Goal: Transaction & Acquisition: Purchase product/service

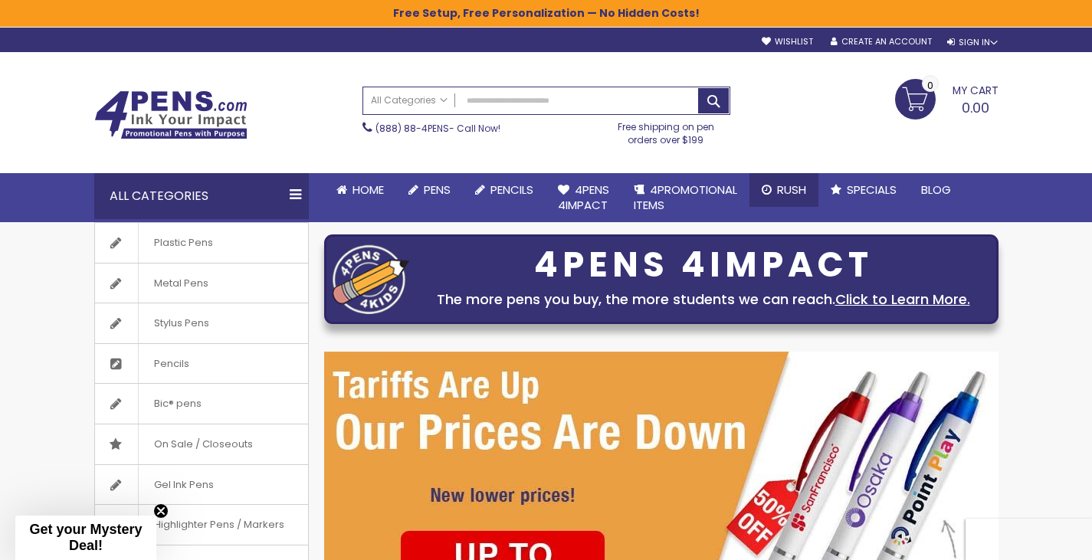
click at [792, 188] on span "Rush" at bounding box center [791, 190] width 29 height 16
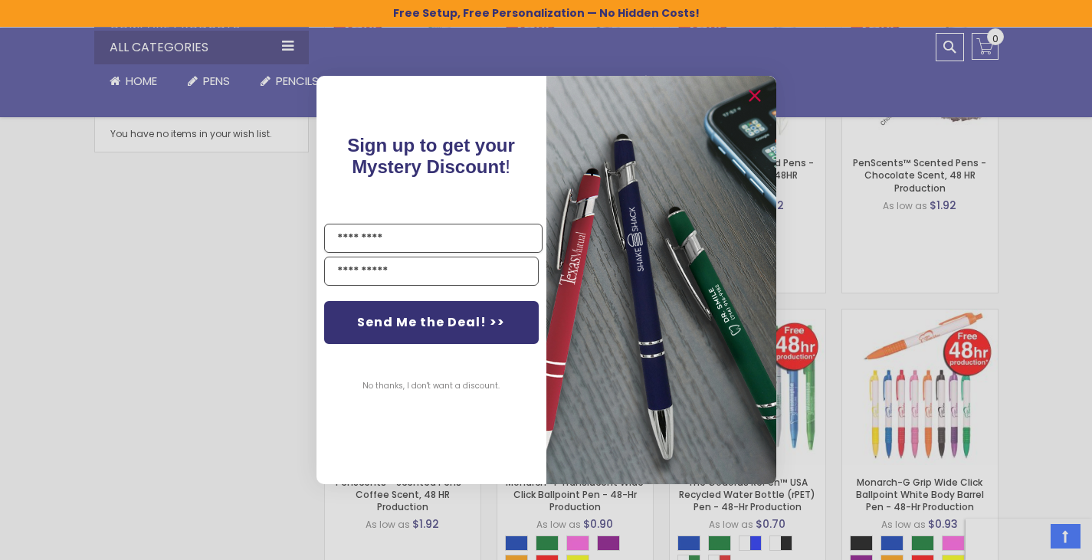
scroll to position [849, 0]
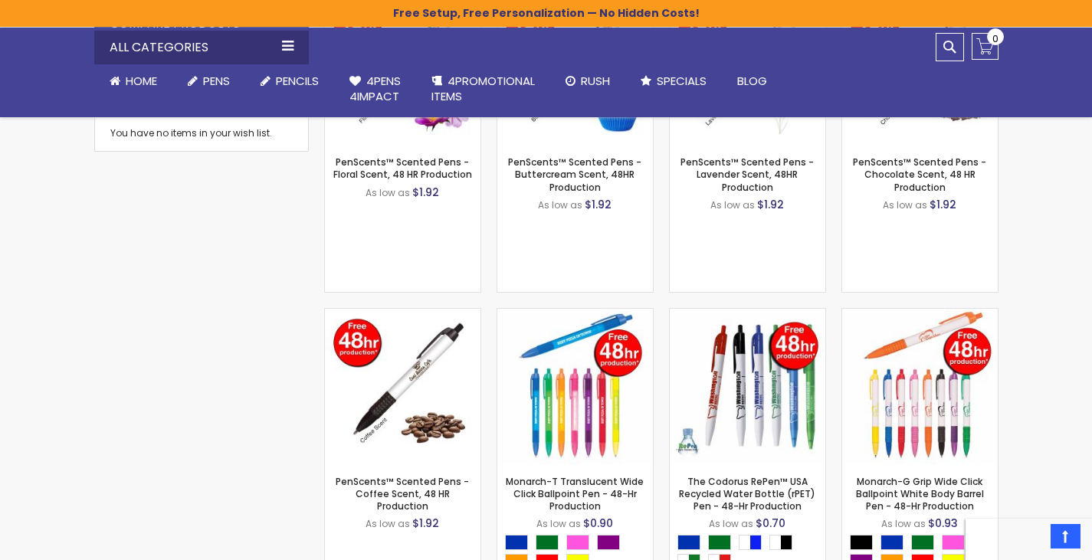
click at [1032, 321] on div "Close dialog Sign up to get your Mystery Discount ! Name Send Me the Deal! >> N…" at bounding box center [546, 280] width 1092 height 560
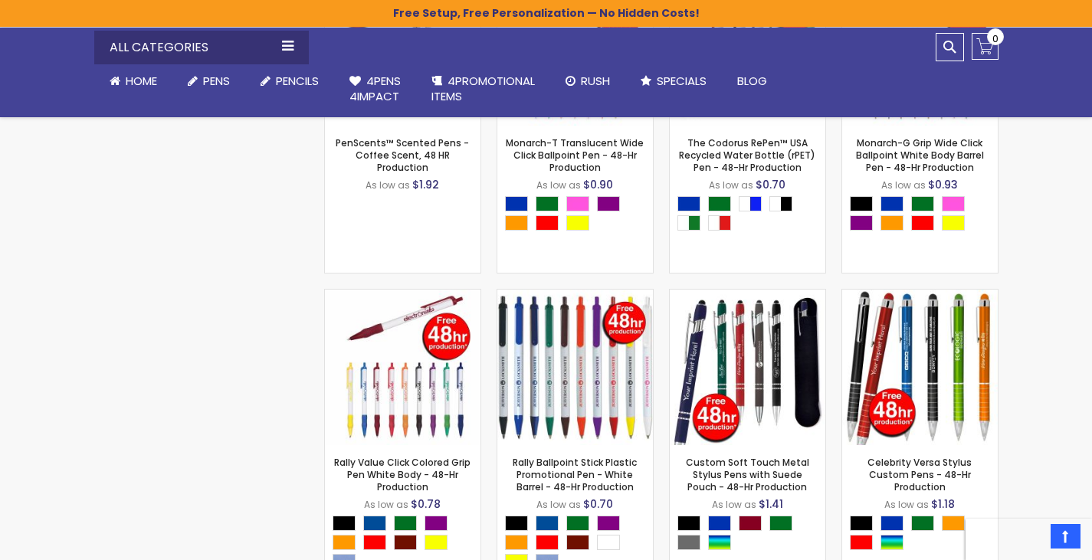
scroll to position [1218, 0]
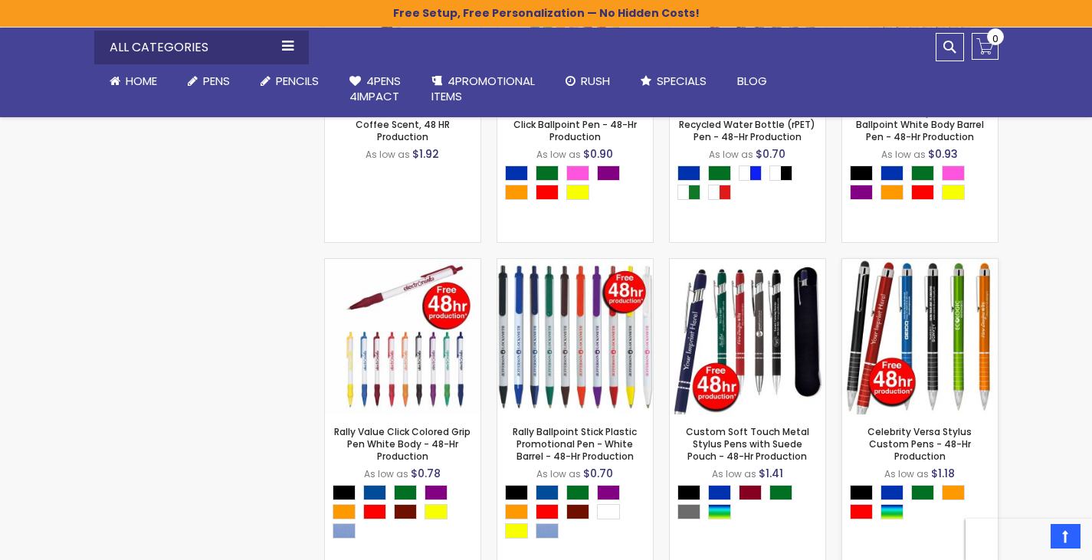
click at [909, 329] on img at bounding box center [920, 337] width 156 height 156
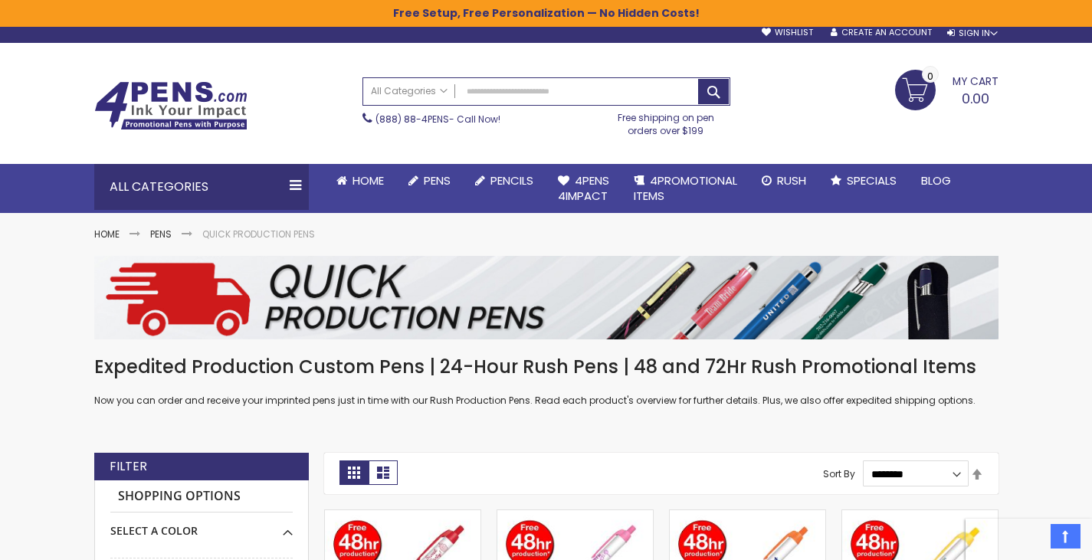
scroll to position [0, 0]
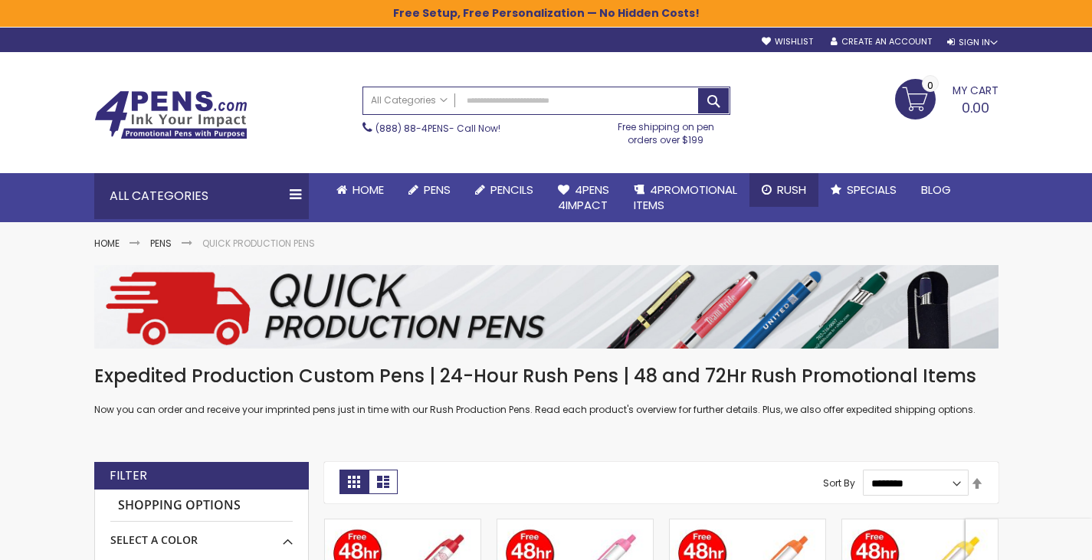
click at [781, 184] on span "Rush" at bounding box center [791, 190] width 29 height 16
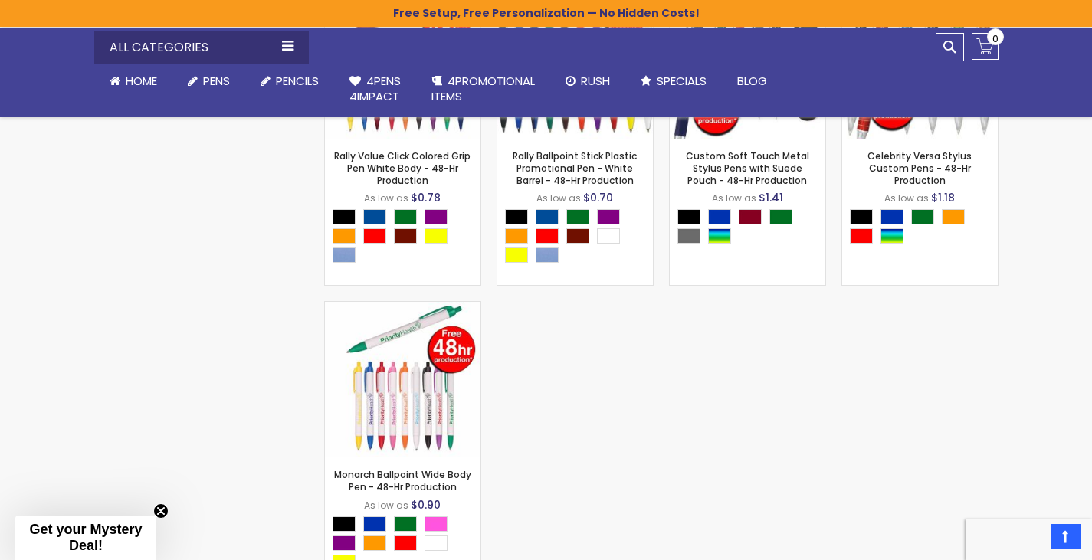
scroll to position [1495, 0]
